Goal: Task Accomplishment & Management: Manage account settings

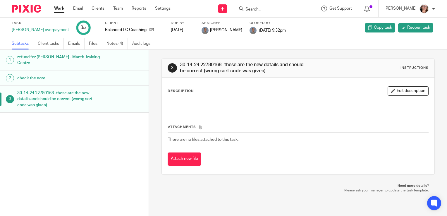
click at [62, 6] on link "Work" at bounding box center [59, 9] width 10 height 6
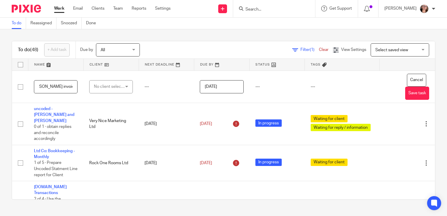
scroll to position [0, 22]
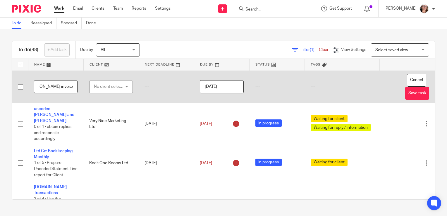
type input "move [PERSON_NAME] invoice date"
click at [109, 87] on div "No client selected" at bounding box center [109, 86] width 31 height 12
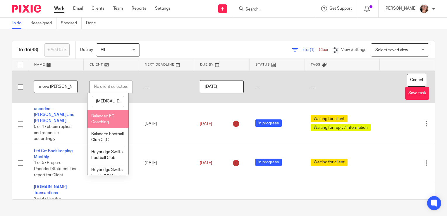
type input "[MEDICAL_DATA]"
click at [104, 120] on span "Balanced FC Coaching" at bounding box center [102, 119] width 23 height 10
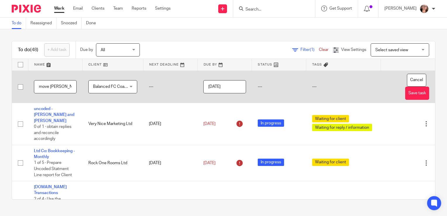
click at [231, 90] on input "[DATE]" at bounding box center [224, 86] width 43 height 13
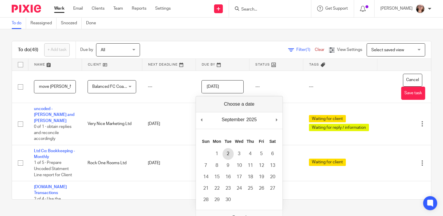
type input "2025-09-02"
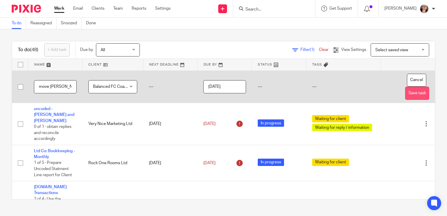
click at [405, 93] on button "Save task" at bounding box center [417, 93] width 24 height 13
